Goal: Task Accomplishment & Management: Use online tool/utility

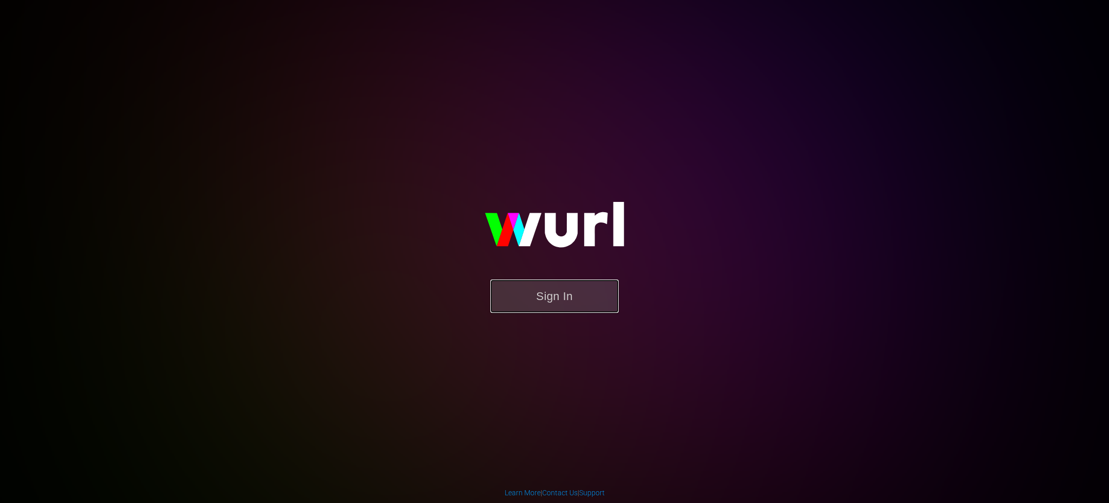
click at [548, 296] on button "Sign In" at bounding box center [555, 295] width 128 height 33
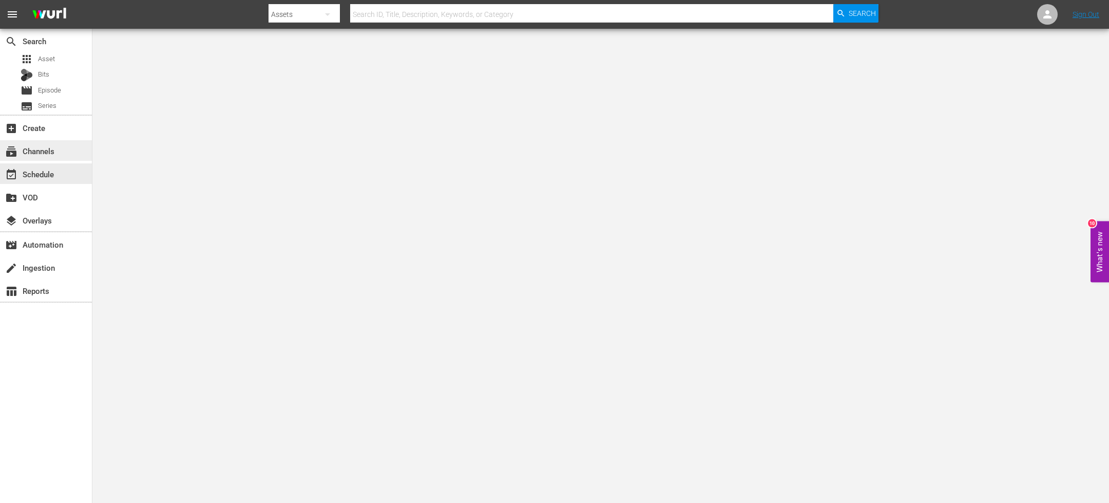
click at [49, 154] on div "subscriptions Channels" at bounding box center [29, 149] width 58 height 9
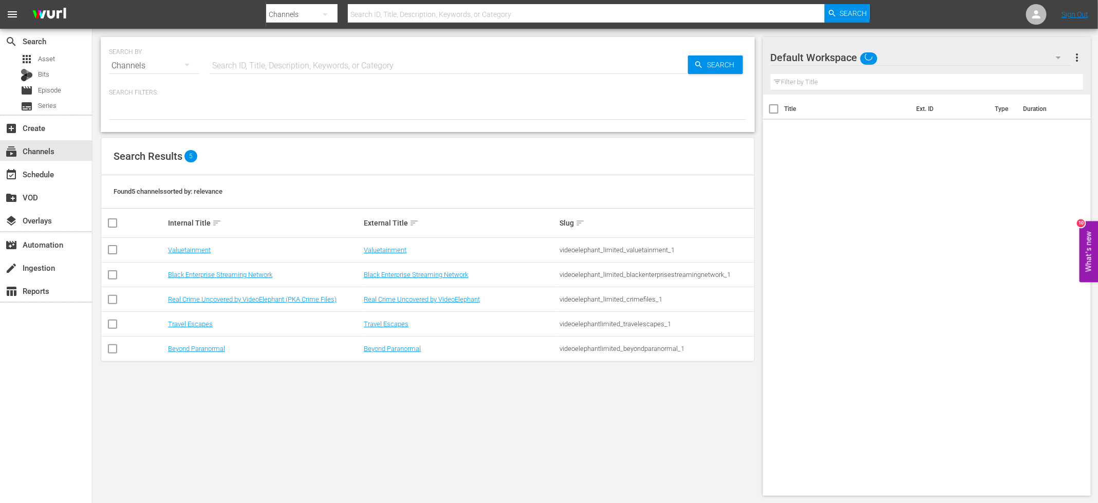
click at [114, 321] on input "checkbox" at bounding box center [112, 326] width 12 height 12
checkbox input "true"
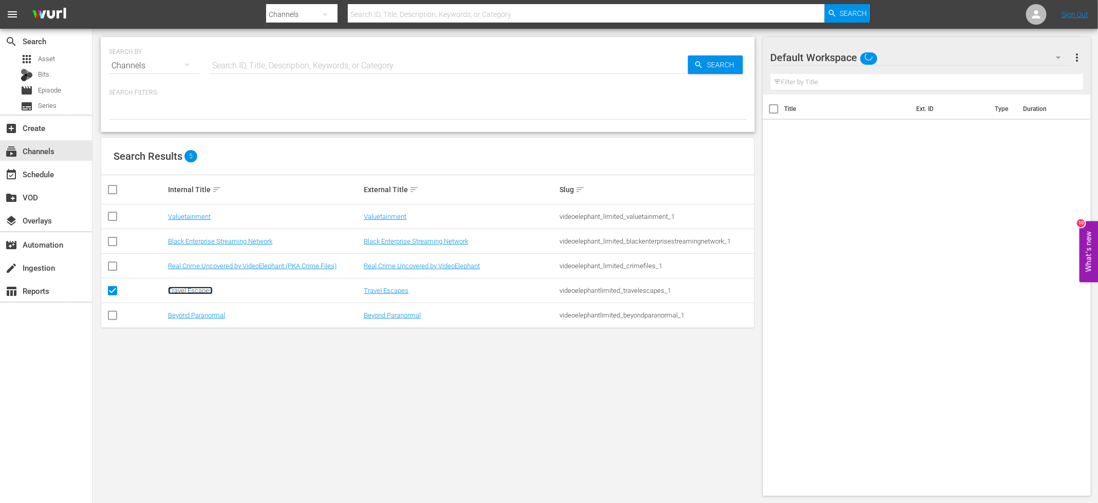
click at [205, 293] on link "Travel Escapes" at bounding box center [190, 291] width 45 height 8
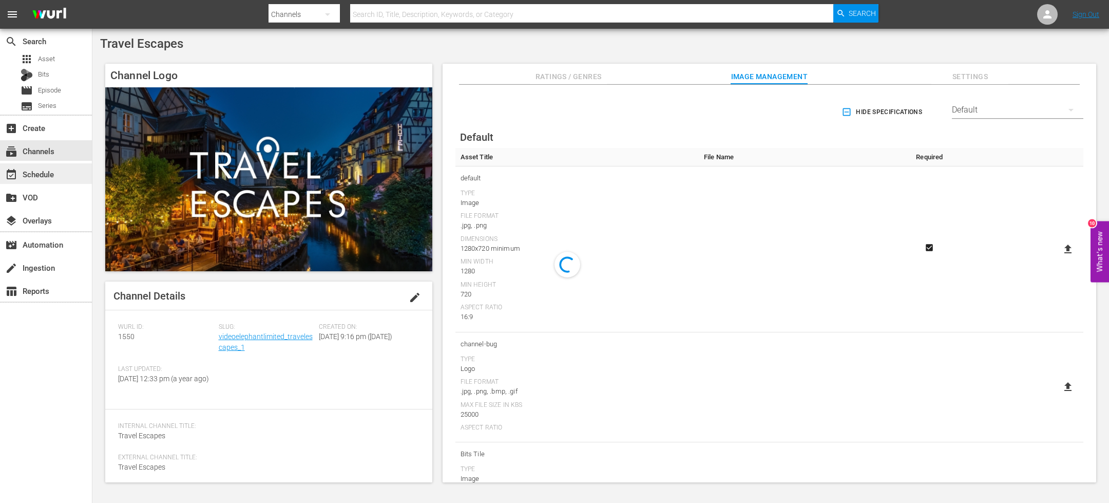
click at [50, 170] on div "event_available Schedule" at bounding box center [29, 172] width 58 height 9
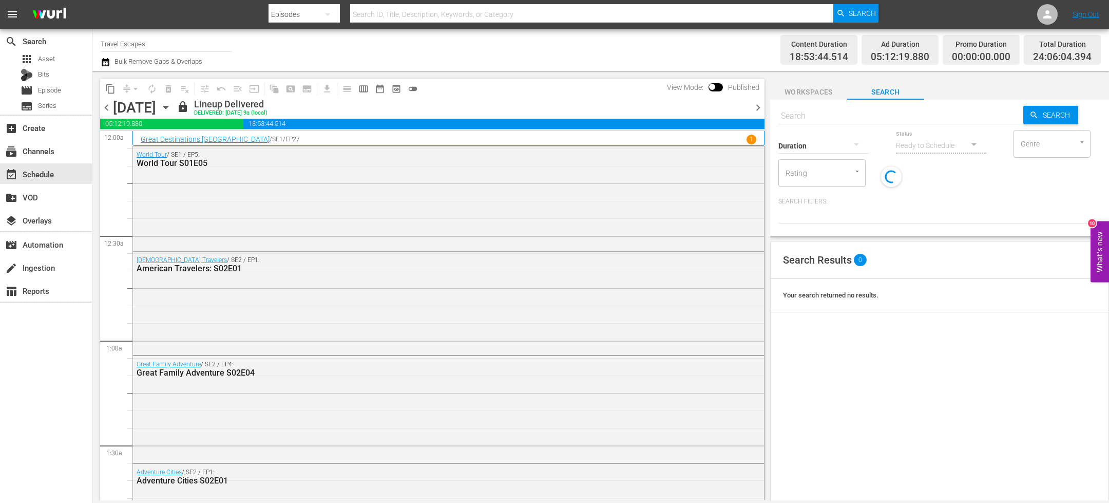
click at [109, 62] on icon "button" at bounding box center [105, 62] width 7 height 8
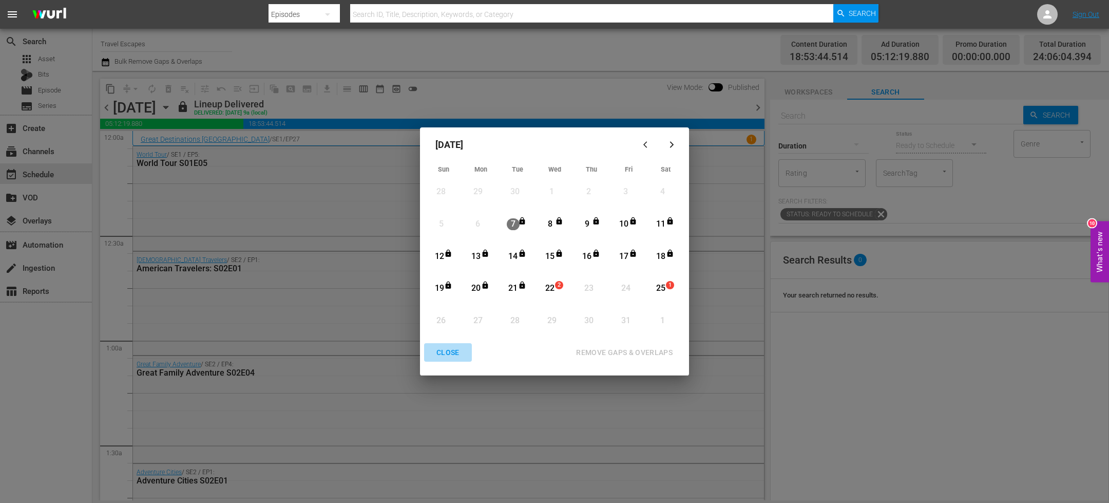
click at [447, 350] on div "CLOSE" at bounding box center [448, 352] width 40 height 13
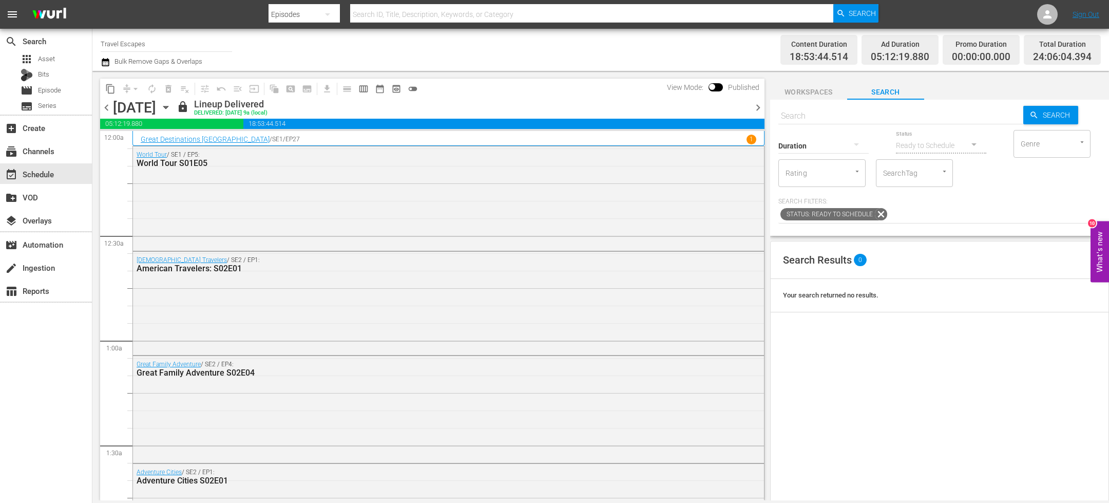
click at [168, 106] on icon "button" at bounding box center [165, 107] width 5 height 3
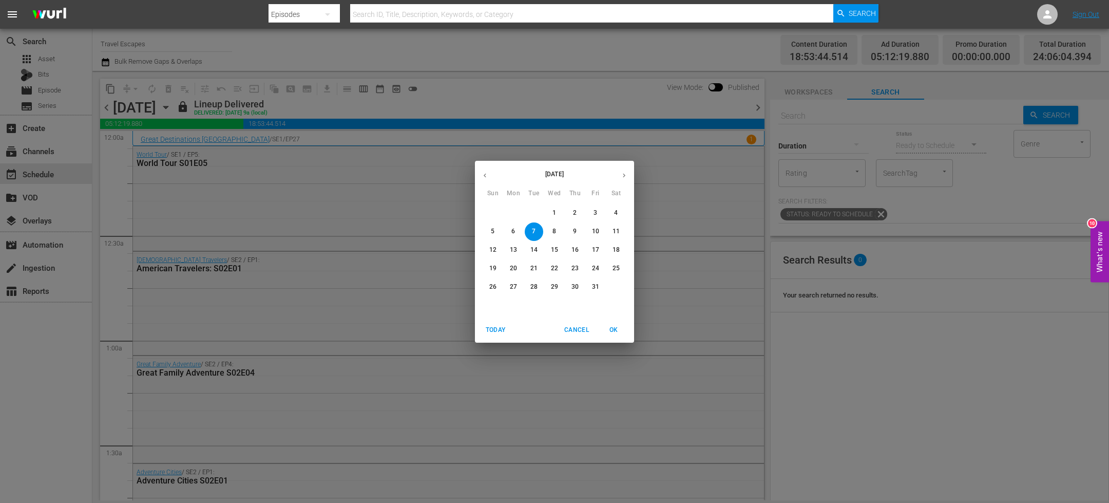
click at [554, 269] on p "22" at bounding box center [554, 268] width 7 height 9
